Goal: Task Accomplishment & Management: Use online tool/utility

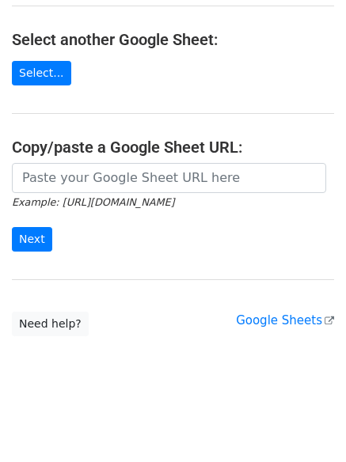
scroll to position [274, 0]
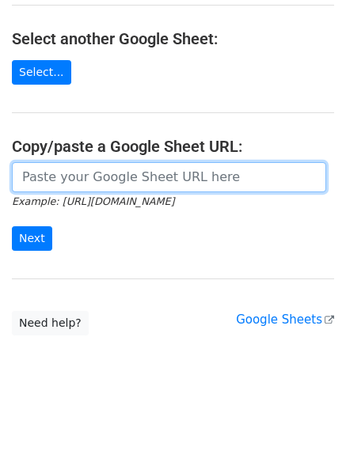
click at [95, 183] on input "url" at bounding box center [169, 177] width 314 height 30
paste input "https://docs.google.com/spreadsheets/d/1xZMoZysaWlzc3e4mqCDCV13nz7U8lFZ_ANGDbnF…"
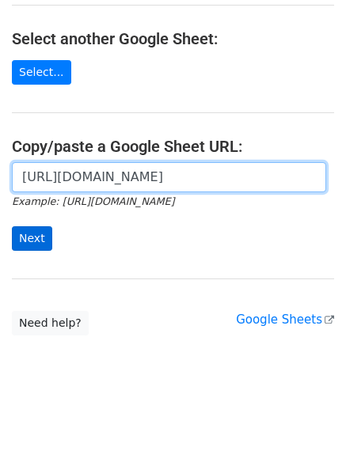
scroll to position [0, 352]
type input "https://docs.google.com/spreadsheets/d/1xZMoZysaWlzc3e4mqCDCV13nz7U8lFZ_ANGDbnF…"
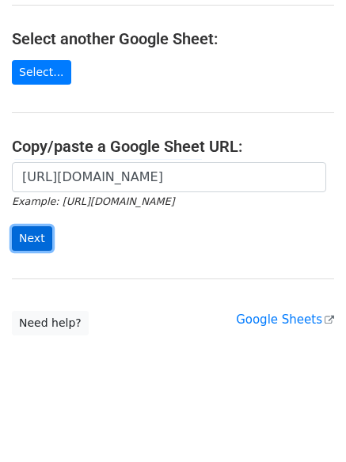
click at [23, 227] on input "Next" at bounding box center [32, 238] width 40 height 25
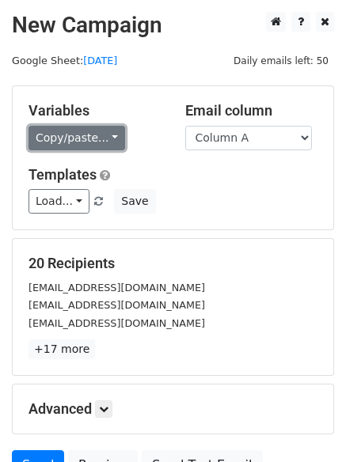
click at [86, 136] on link "Copy/paste..." at bounding box center [76, 138] width 96 height 25
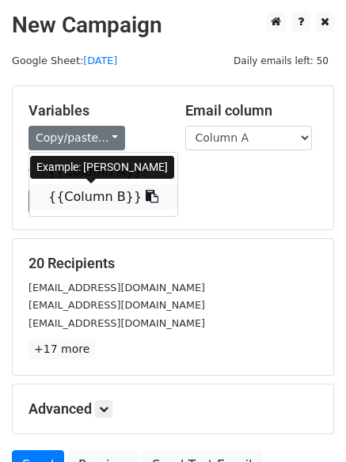
click at [78, 198] on link "{{Column B}}" at bounding box center [103, 196] width 148 height 25
